Goal: Task Accomplishment & Management: Manage account settings

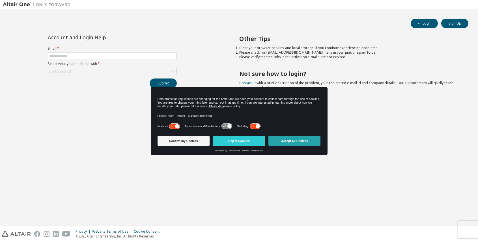
click at [277, 140] on button "Accept All Cookies" at bounding box center [295, 141] width 52 height 10
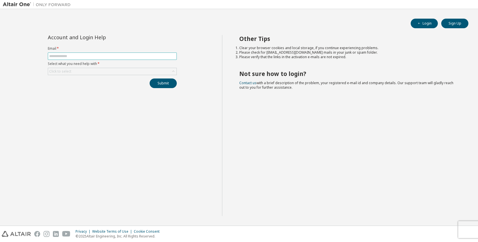
click at [92, 57] on input "text" at bounding box center [112, 56] width 126 height 5
type input "**********"
click at [111, 74] on div "Click to select" at bounding box center [112, 71] width 128 height 7
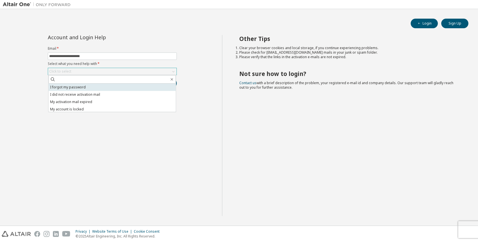
click at [102, 87] on li "I forgot my password" at bounding box center [112, 87] width 127 height 7
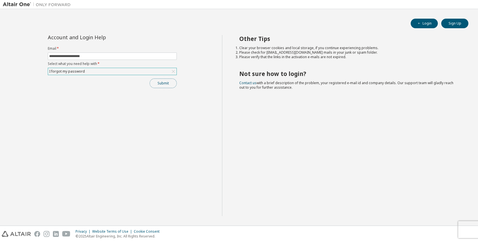
click at [172, 86] on button "Submit" at bounding box center [163, 84] width 27 height 10
